Goal: Check status

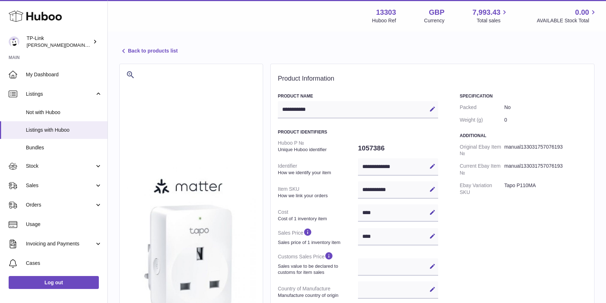
select select
select select "****"
click at [53, 164] on span "Stock" at bounding box center [60, 166] width 69 height 7
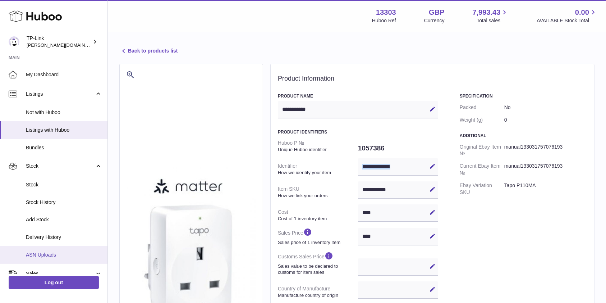
click at [54, 254] on span "ASN Uploads" at bounding box center [64, 254] width 76 height 7
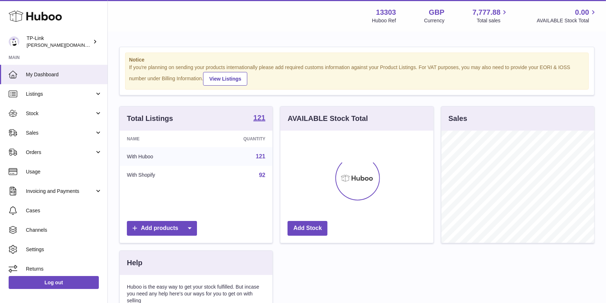
scroll to position [112, 153]
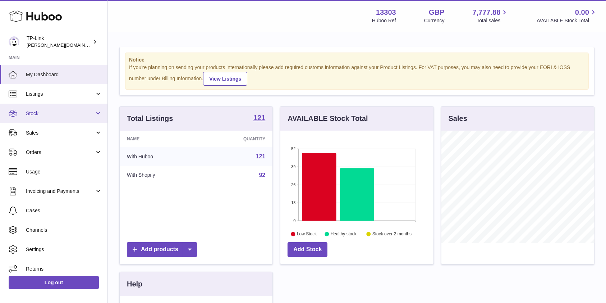
click at [46, 108] on link "Stock" at bounding box center [54, 113] width 108 height 19
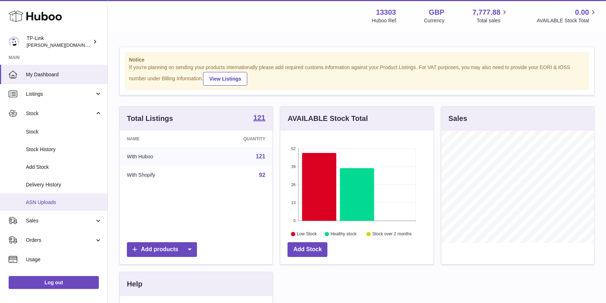
click at [53, 195] on link "ASN Uploads" at bounding box center [54, 202] width 108 height 18
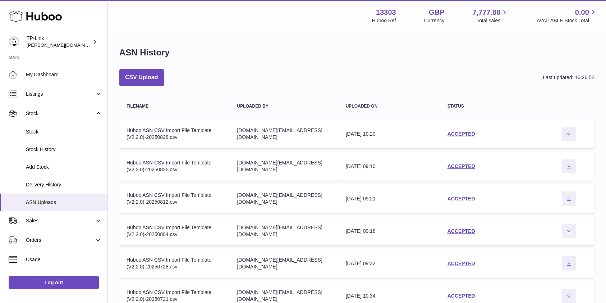
click at [469, 129] on td "status ACCEPTED" at bounding box center [492, 133] width 103 height 29
click at [469, 132] on link "ACCEPTED" at bounding box center [462, 134] width 28 height 6
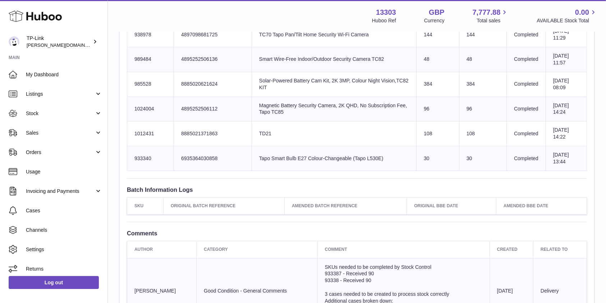
scroll to position [1774, 0]
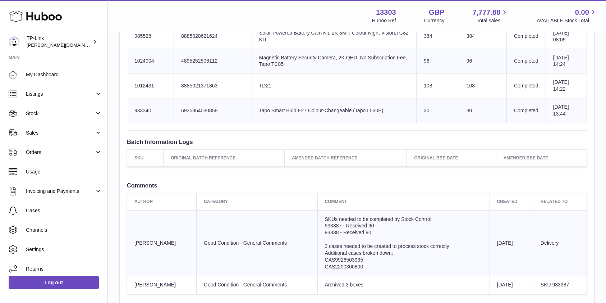
drag, startPoint x: 363, startPoint y: 227, endPoint x: 338, endPoint y: 217, distance: 26.4
click at [338, 217] on td "SKUs needed to be completed by Stock Control 933387 - Received 90 93338 - Recei…" at bounding box center [404, 242] width 172 height 65
click at [336, 233] on td "SKUs needed to be completed by Stock Control 933387 - Received 90 93338 - Recei…" at bounding box center [404, 242] width 172 height 65
drag, startPoint x: 349, startPoint y: 242, endPoint x: 382, endPoint y: 242, distance: 32.7
click at [382, 243] on span "3 cases needed to be created to process stock correctly" at bounding box center [387, 246] width 124 height 6
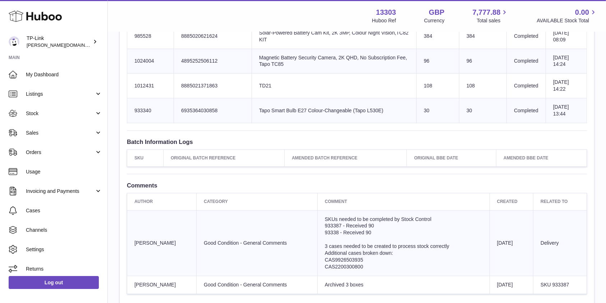
click at [342, 245] on span "3 cases needed to be created to process stock correctly" at bounding box center [387, 246] width 124 height 6
drag, startPoint x: 315, startPoint y: 248, endPoint x: 406, endPoint y: 246, distance: 90.3
click at [406, 246] on td "SKUs needed to be completed by Stock Control 933387 - Received 90 93338 - Recei…" at bounding box center [404, 242] width 172 height 65
click at [339, 264] on span "CAS2200300800" at bounding box center [344, 267] width 38 height 6
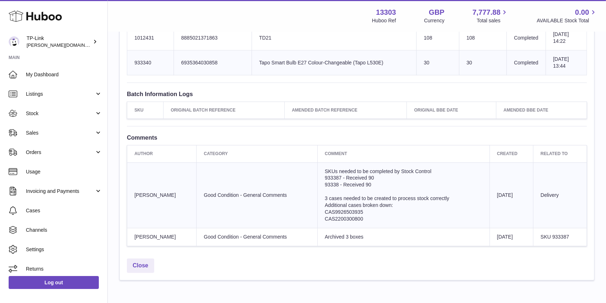
drag, startPoint x: 325, startPoint y: 236, endPoint x: 365, endPoint y: 236, distance: 39.9
click at [365, 236] on td "Archived 3 boxes" at bounding box center [404, 237] width 172 height 18
click at [334, 182] on span "93338 - Received 90" at bounding box center [348, 185] width 46 height 6
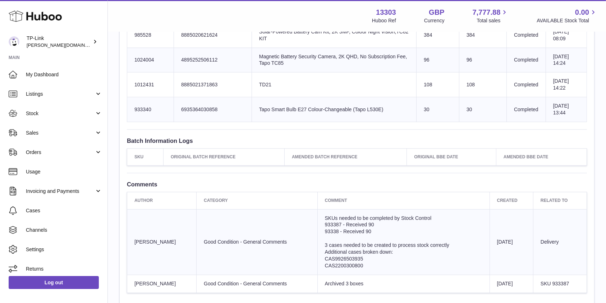
scroll to position [1726, 0]
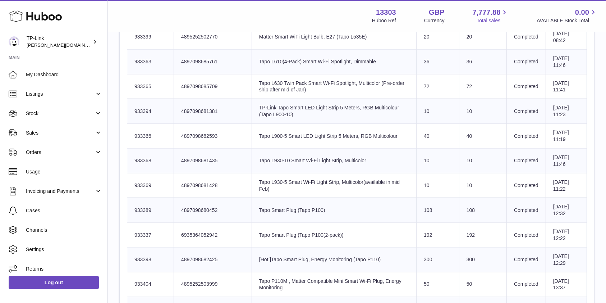
scroll to position [959, 0]
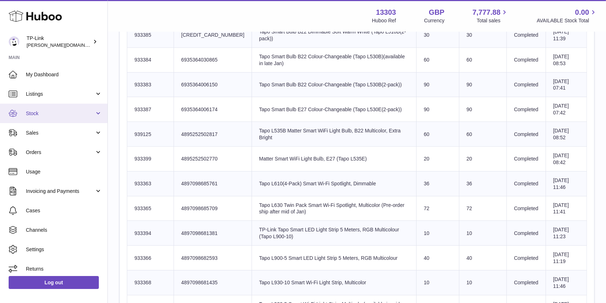
click at [47, 112] on span "Stock" at bounding box center [60, 113] width 69 height 7
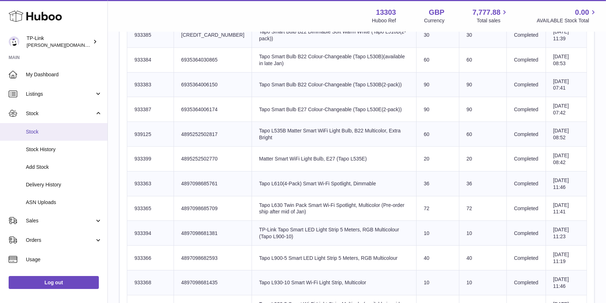
click at [40, 129] on span "Stock" at bounding box center [64, 131] width 76 height 7
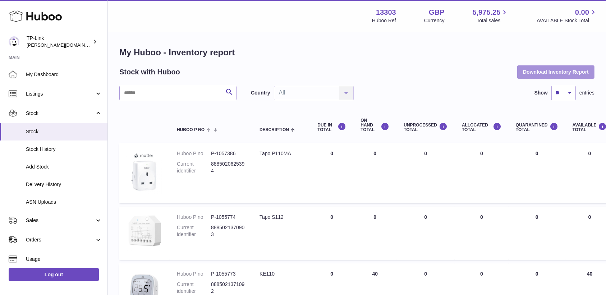
click at [538, 70] on button "Download Inventory Report" at bounding box center [556, 71] width 77 height 13
drag, startPoint x: 392, startPoint y: 85, endPoint x: 394, endPoint y: 127, distance: 41.8
click at [392, 86] on div "Search Country All All No elements found. Consider changing the search query. L…" at bounding box center [356, 93] width 475 height 14
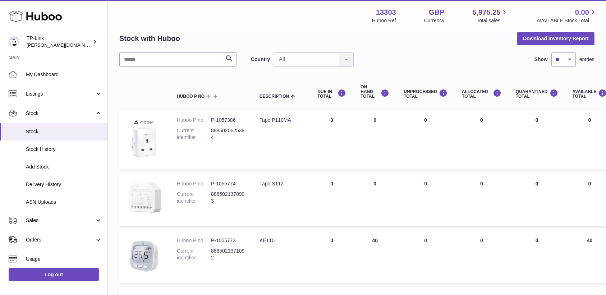
scroll to position [48, 0]
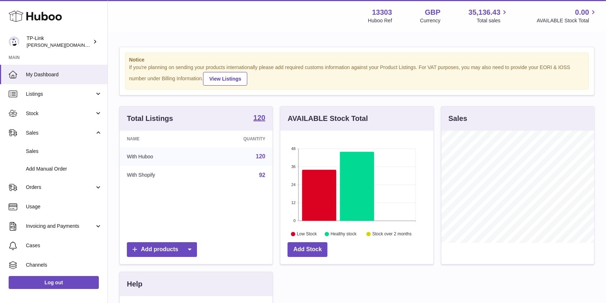
scroll to position [112, 153]
